Goal: Find specific page/section: Find specific page/section

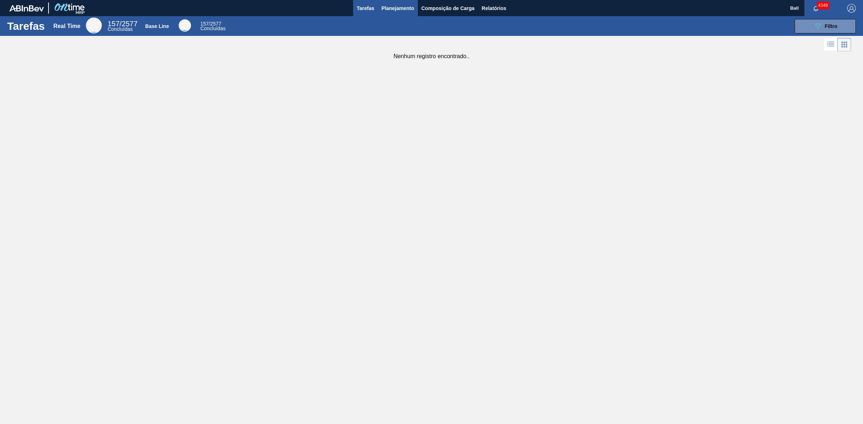
click at [398, 8] on span "Planejamento" at bounding box center [397, 8] width 33 height 9
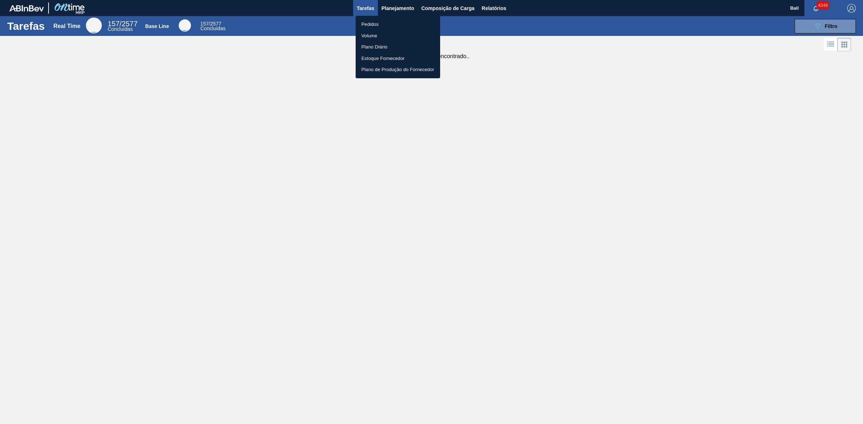
click at [390, 32] on li "Volume" at bounding box center [397, 36] width 84 height 12
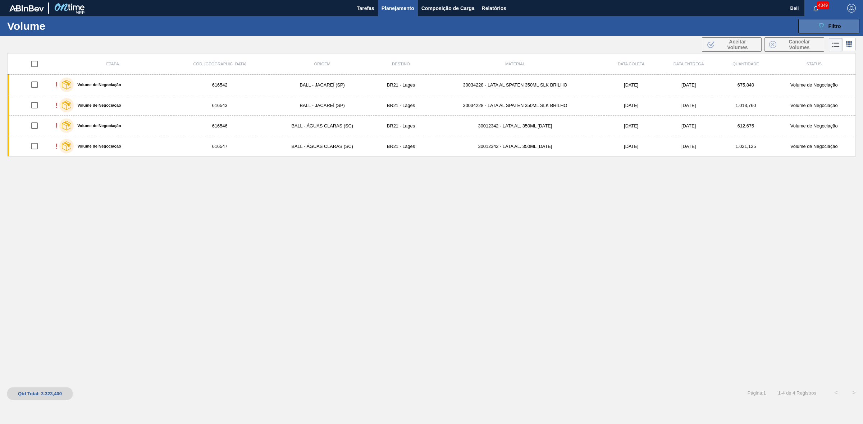
click at [822, 26] on icon at bounding box center [820, 26] width 5 height 6
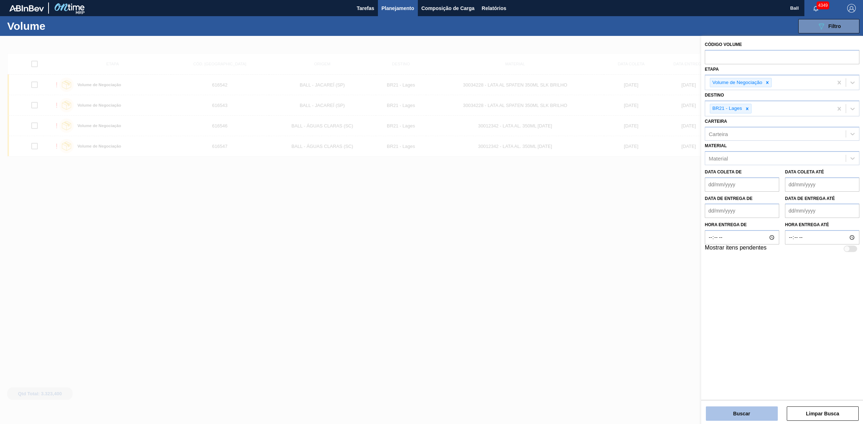
click at [768, 412] on button "Buscar" at bounding box center [742, 414] width 72 height 14
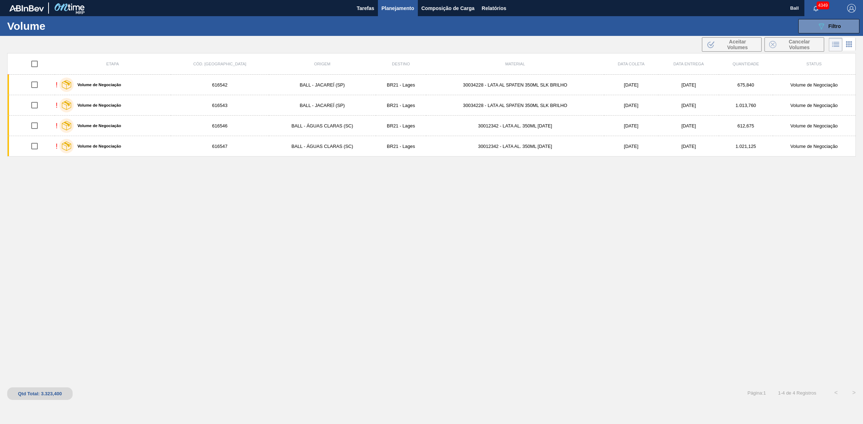
click at [430, 197] on div "Etapa Cód. Pedido Origem Destino Material Data coleta Data entrega Quantidade S…" at bounding box center [431, 218] width 848 height 331
click at [247, 186] on div "Etapa Cód. Pedido Origem Destino Material Data coleta Data entrega Quantidade S…" at bounding box center [431, 218] width 848 height 331
click at [332, 173] on div "Etapa Cód. Pedido Origem Destino Material Data coleta Data entrega Quantidade S…" at bounding box center [431, 218] width 848 height 331
click at [340, 211] on div "Etapa Cód. Pedido Origem Destino Material Data coleta Data entrega Quantidade S…" at bounding box center [431, 218] width 848 height 331
